Goal: Task Accomplishment & Management: Complete application form

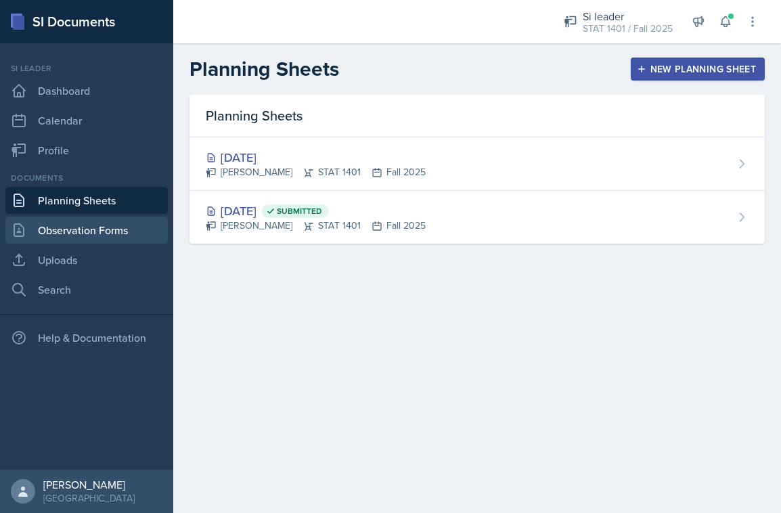
click at [137, 235] on link "Observation Forms" at bounding box center [86, 229] width 162 height 27
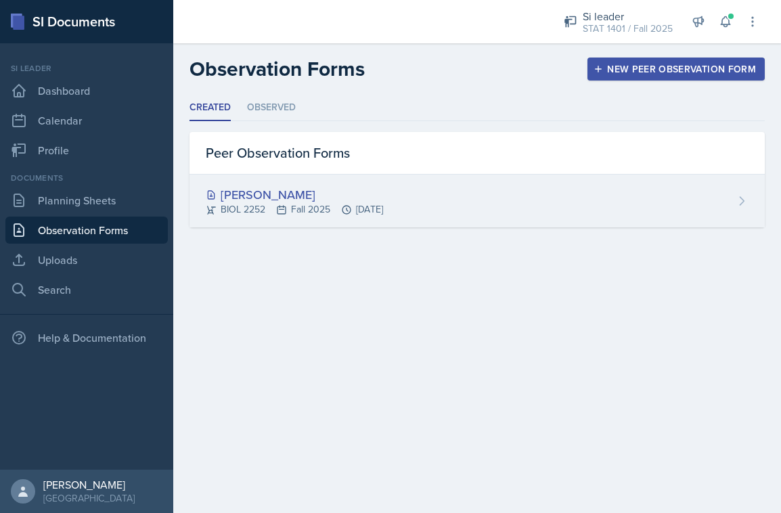
click at [324, 208] on div "BIOL 2252 Fall 2025 [DATE]" at bounding box center [294, 209] width 177 height 14
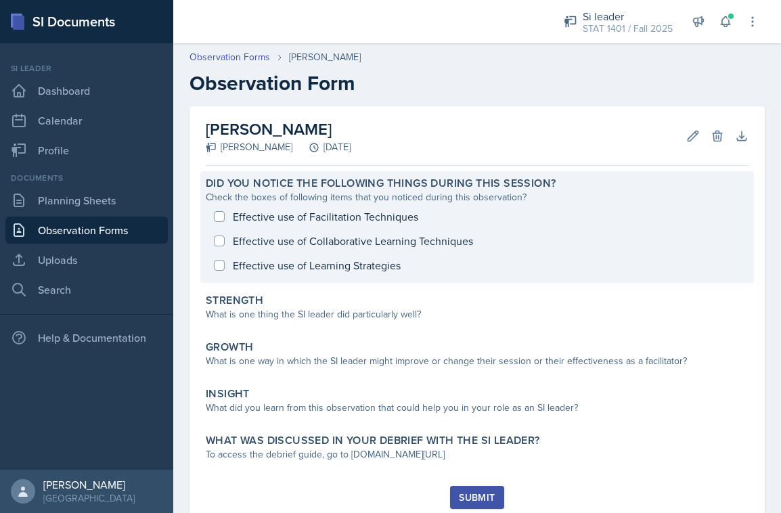
click at [385, 261] on div "Effective use of Facilitation Techniques Effective use of Collaborative Learnin…" at bounding box center [477, 240] width 543 height 73
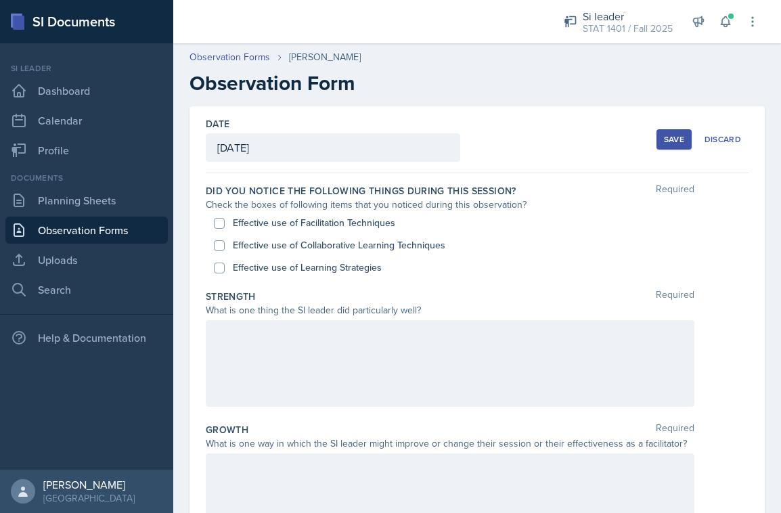
click at [221, 264] on input "Effective use of Learning Strategies" at bounding box center [219, 267] width 11 height 11
checkbox input "true"
click at [226, 243] on div "Effective use of Collaborative Learning Techniques" at bounding box center [477, 245] width 526 height 22
click at [218, 245] on input "Effective use of Collaborative Learning Techniques" at bounding box center [219, 245] width 11 height 11
checkbox input "true"
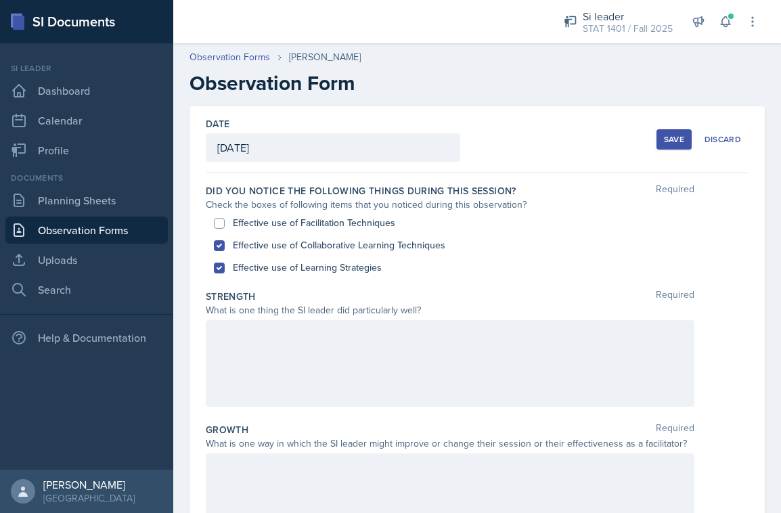
click at [218, 222] on input "Effective use of Facilitation Techniques" at bounding box center [219, 223] width 11 height 11
checkbox input "true"
click at [300, 363] on div at bounding box center [450, 363] width 488 height 87
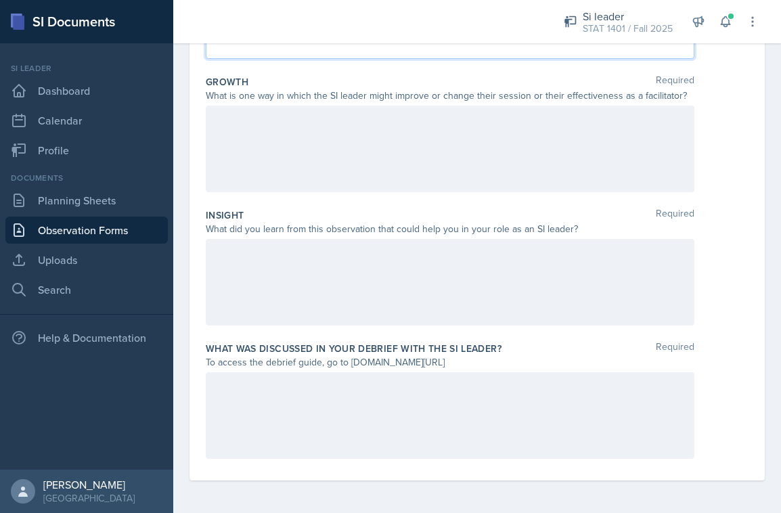
click at [447, 144] on div at bounding box center [450, 149] width 488 height 87
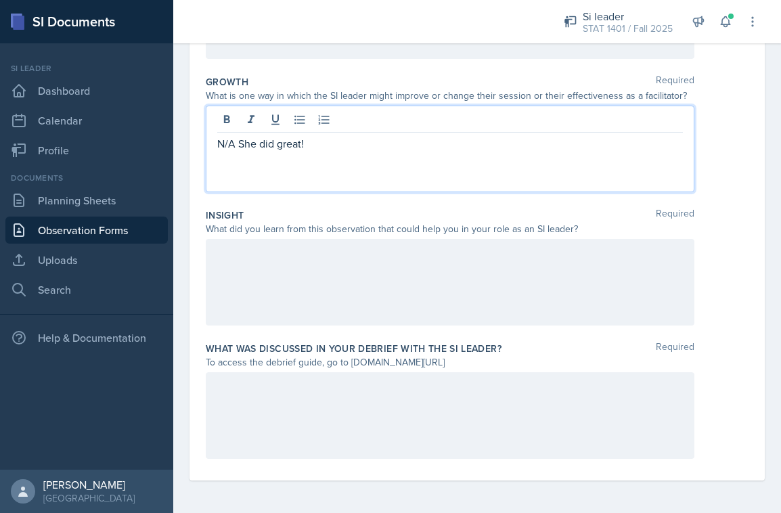
click at [315, 281] on div at bounding box center [450, 282] width 488 height 87
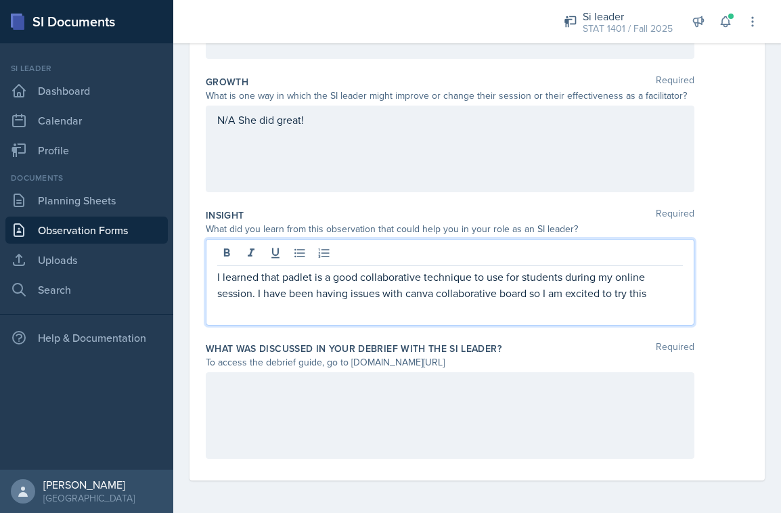
click at [648, 300] on p "I learned that padlet is a good collaborative technique to use for students dur…" at bounding box center [449, 285] width 465 height 32
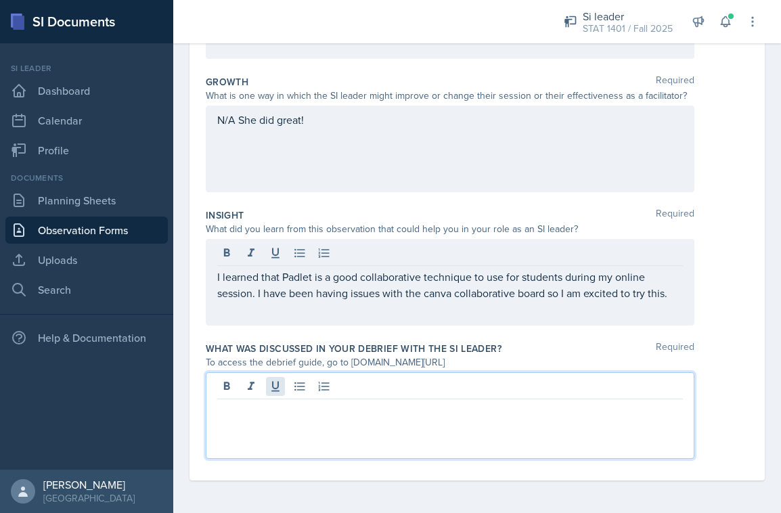
click at [271, 388] on div at bounding box center [450, 415] width 488 height 87
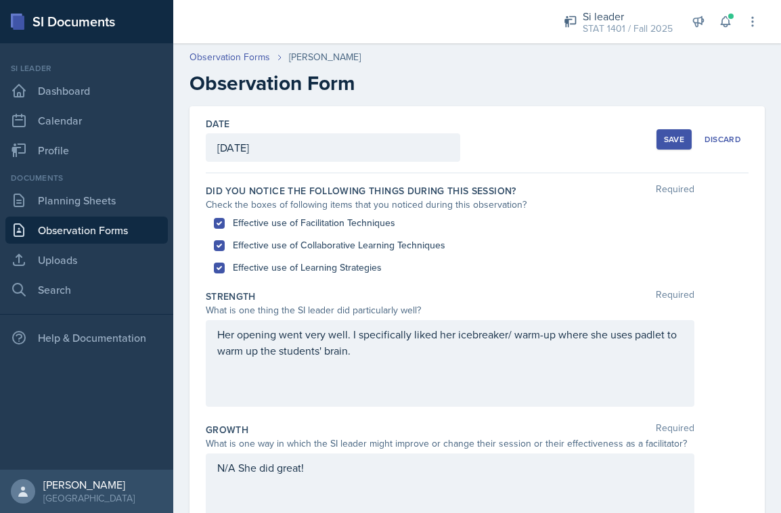
click at [670, 137] on div "Save" at bounding box center [674, 139] width 20 height 11
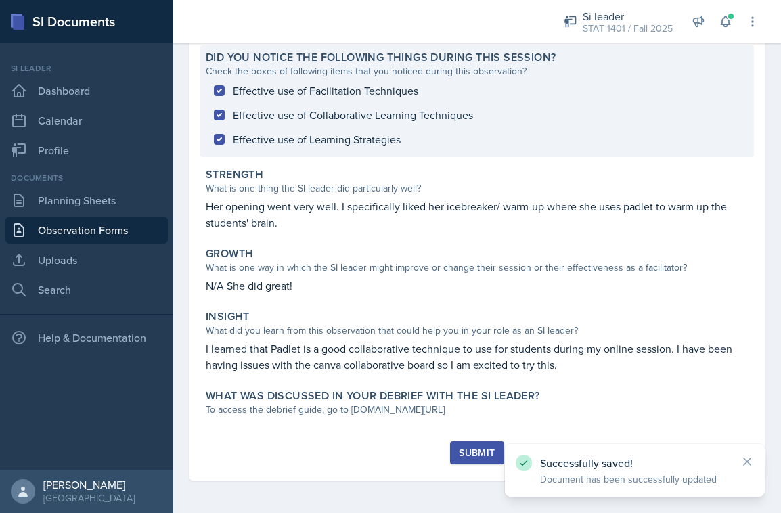
scroll to position [126, 0]
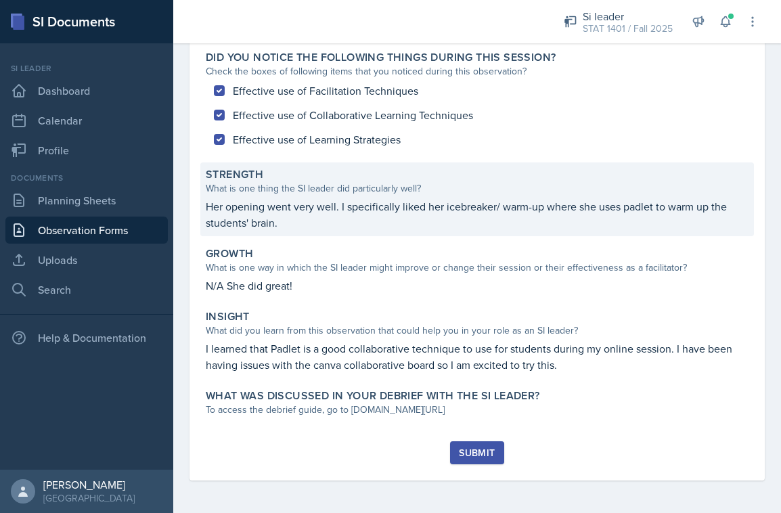
click at [378, 215] on p "Her opening went very well. I specifically liked her icebreaker/ warm-up where …" at bounding box center [477, 214] width 543 height 32
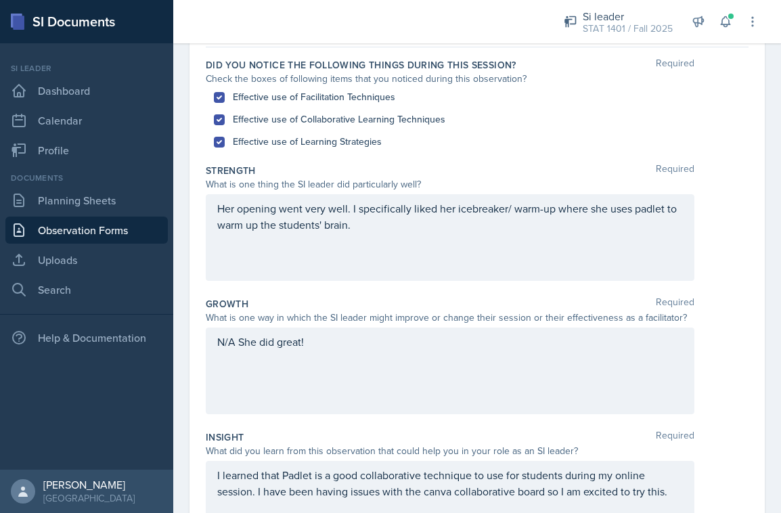
click at [379, 231] on p "Her opening went very well. I specifically liked her icebreaker/ warm-up where …" at bounding box center [449, 216] width 465 height 32
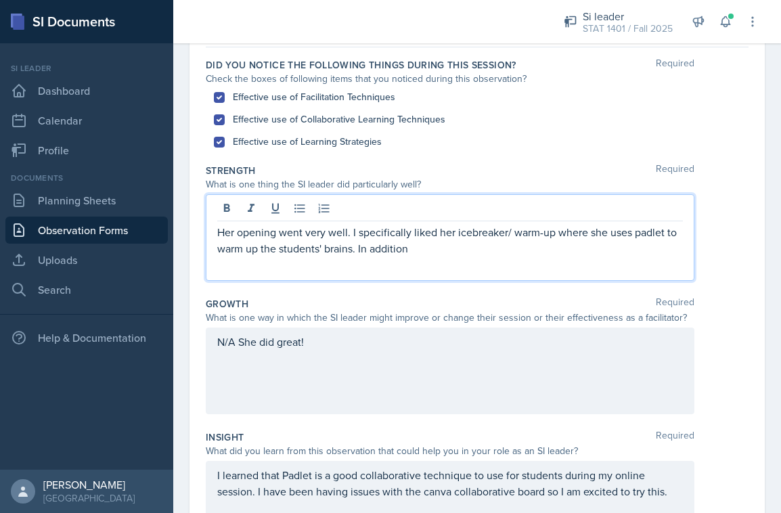
click at [451, 248] on p "Her opening went very well. I specifically liked her icebreaker/ warm-up where …" at bounding box center [449, 240] width 465 height 32
click at [567, 260] on div "Her opening went very well. I specifically liked her icebreaker/ warm-up where …" at bounding box center [450, 237] width 488 height 87
click at [543, 259] on div "Her opening went very well. I specifically liked her icebreaker/ warm-up where …" at bounding box center [450, 237] width 488 height 87
click at [534, 251] on p "Her opening went very well. I specifically liked her icebreaker/ warm-up where …" at bounding box center [449, 240] width 465 height 32
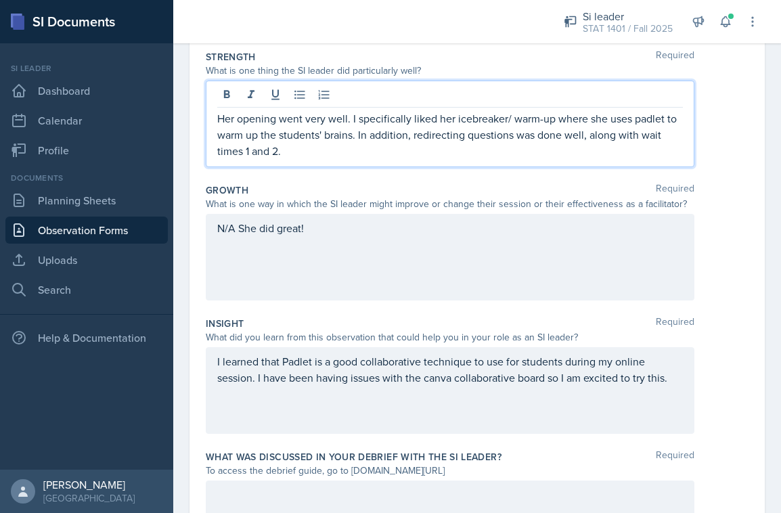
scroll to position [240, 0]
